Goal: Transaction & Acquisition: Book appointment/travel/reservation

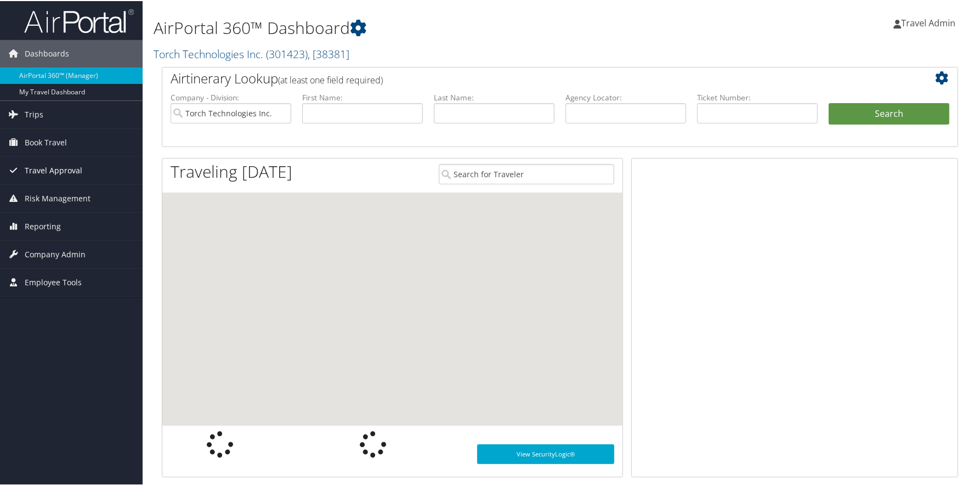
click at [43, 168] on span "Travel Approval" at bounding box center [54, 169] width 58 height 27
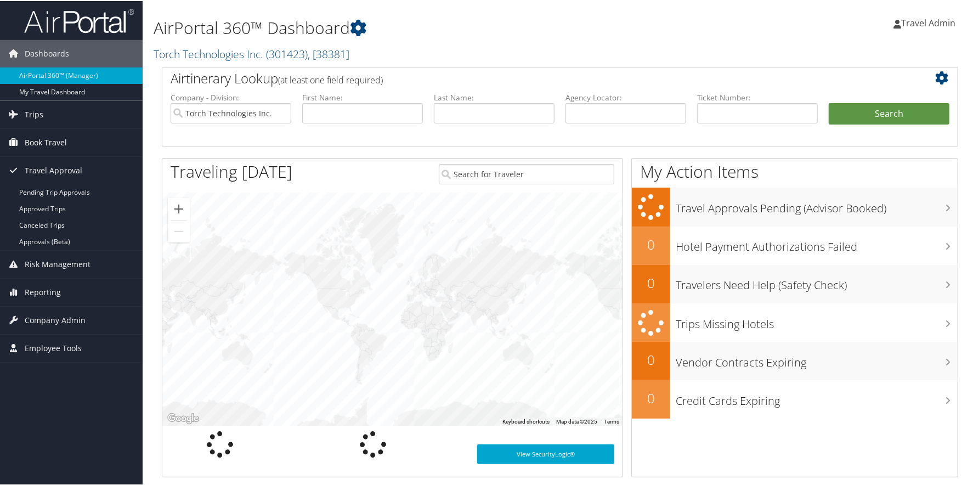
click at [52, 141] on span "Book Travel" at bounding box center [46, 141] width 42 height 27
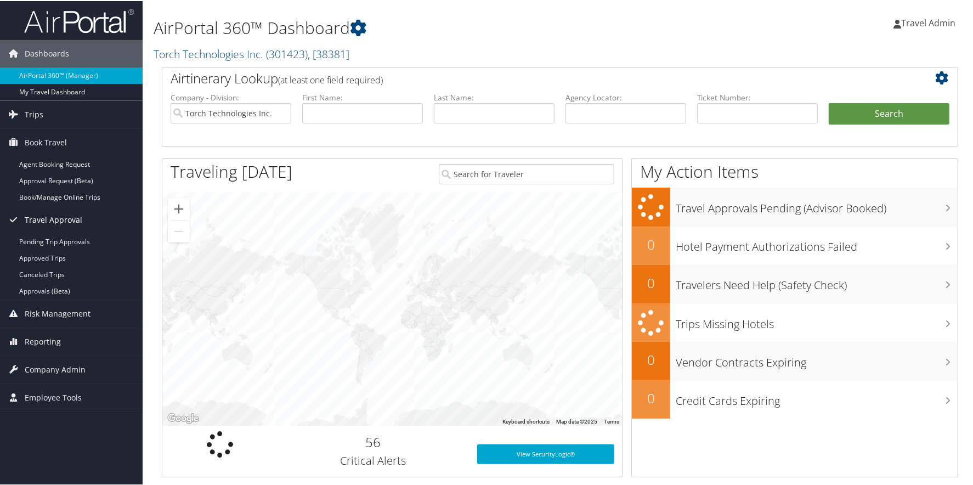
click at [81, 196] on link "Book/Manage Online Trips" at bounding box center [71, 196] width 143 height 16
